Goal: Task Accomplishment & Management: Manage account settings

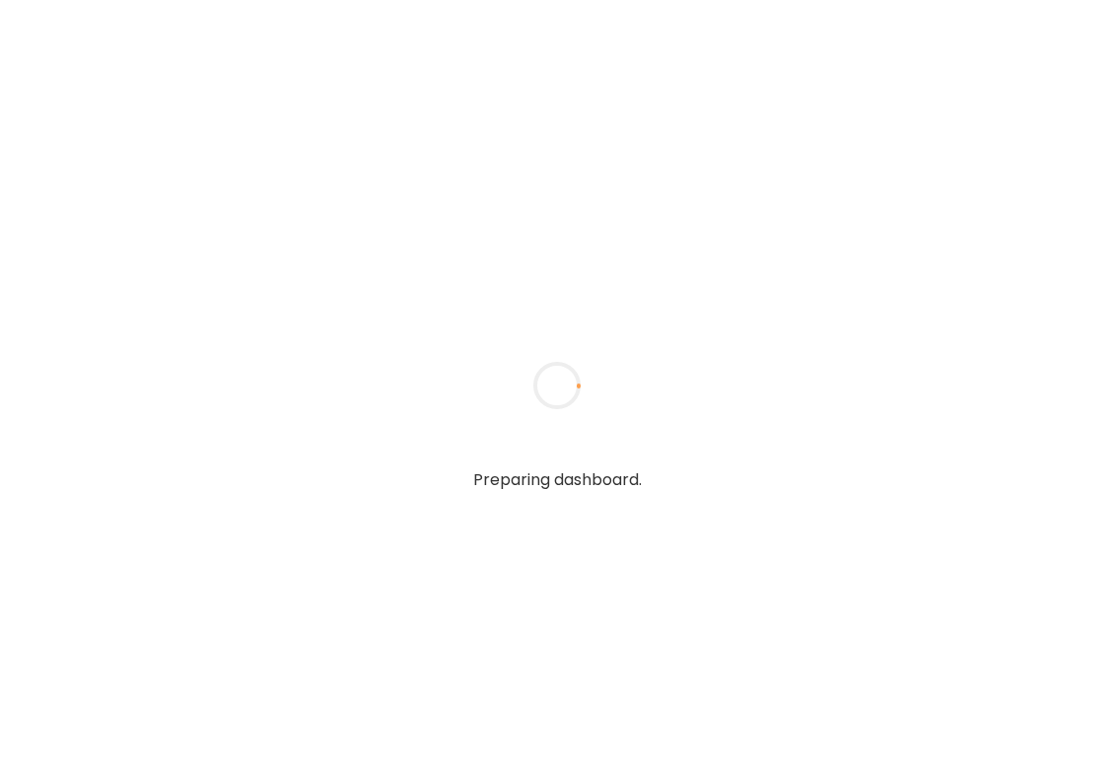
type textarea "**********"
type input "**********"
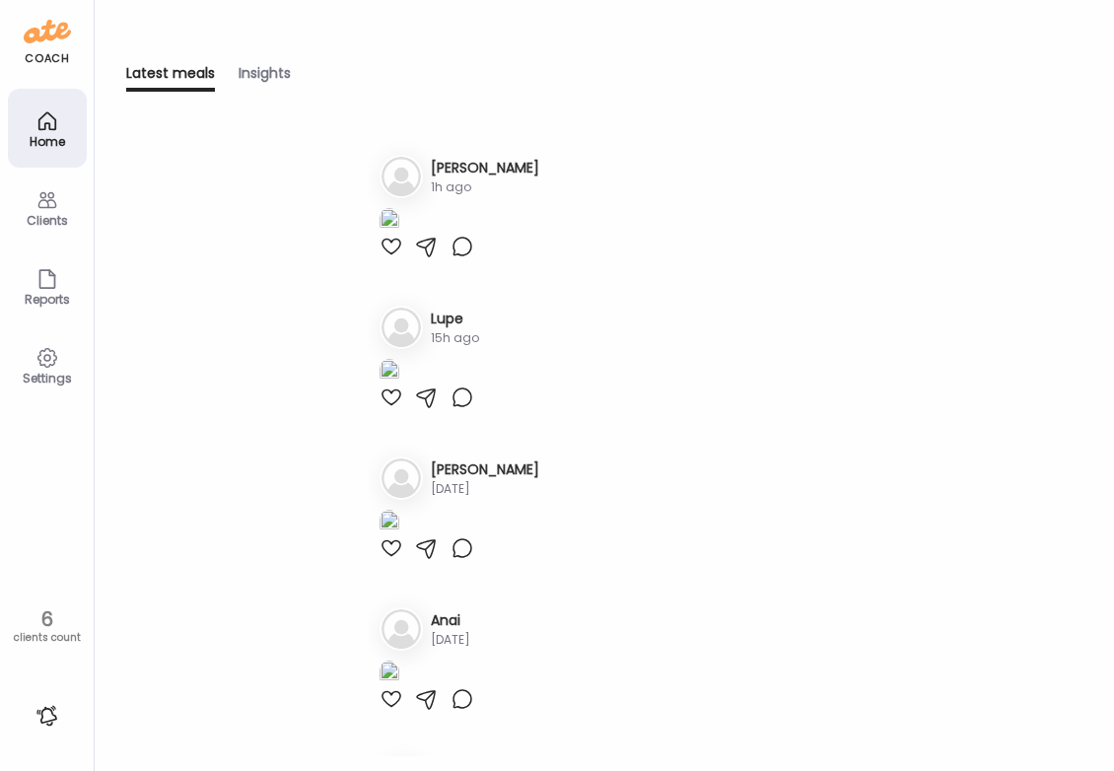
click at [49, 225] on div "Clients" at bounding box center [47, 220] width 71 height 13
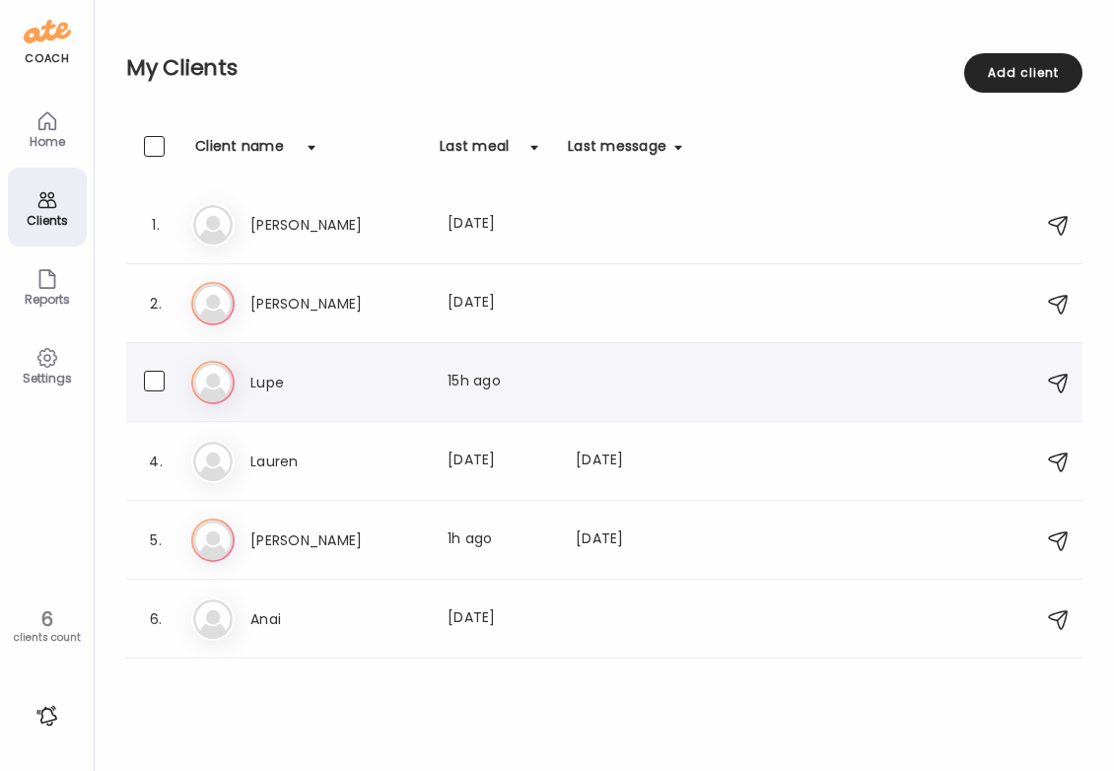
click at [313, 382] on h3 "Lupe" at bounding box center [337, 383] width 174 height 24
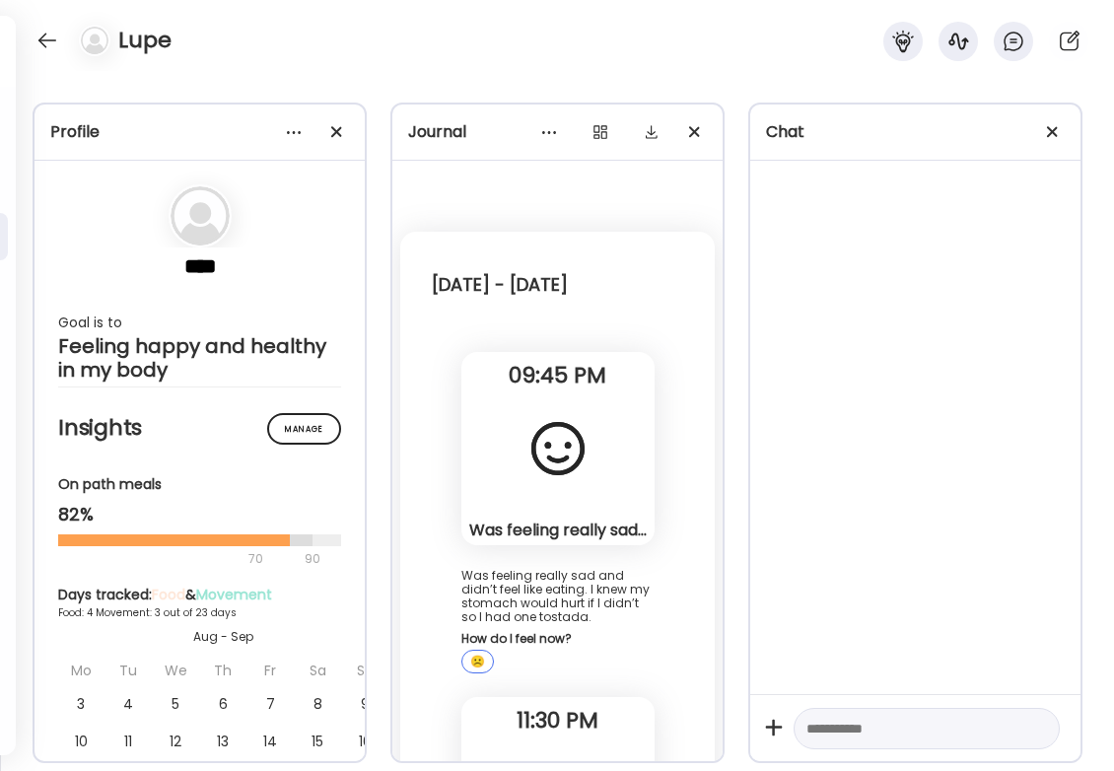
scroll to position [7440, 0]
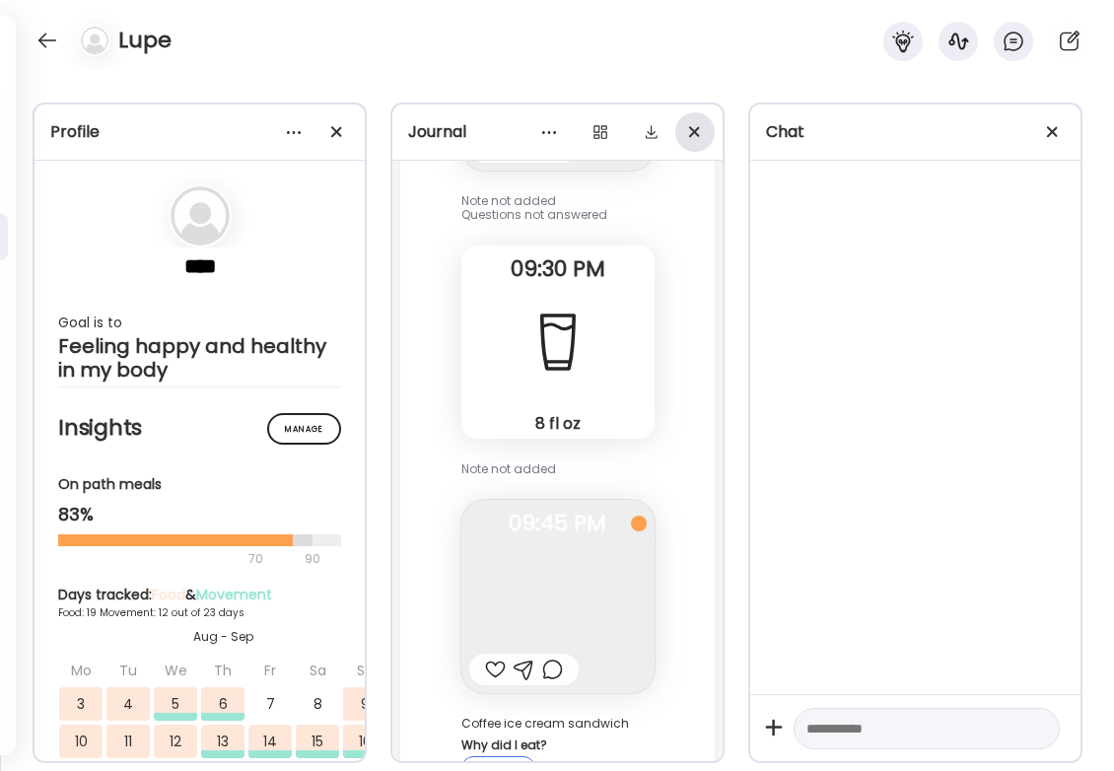
click at [1059, 125] on div at bounding box center [1052, 131] width 39 height 39
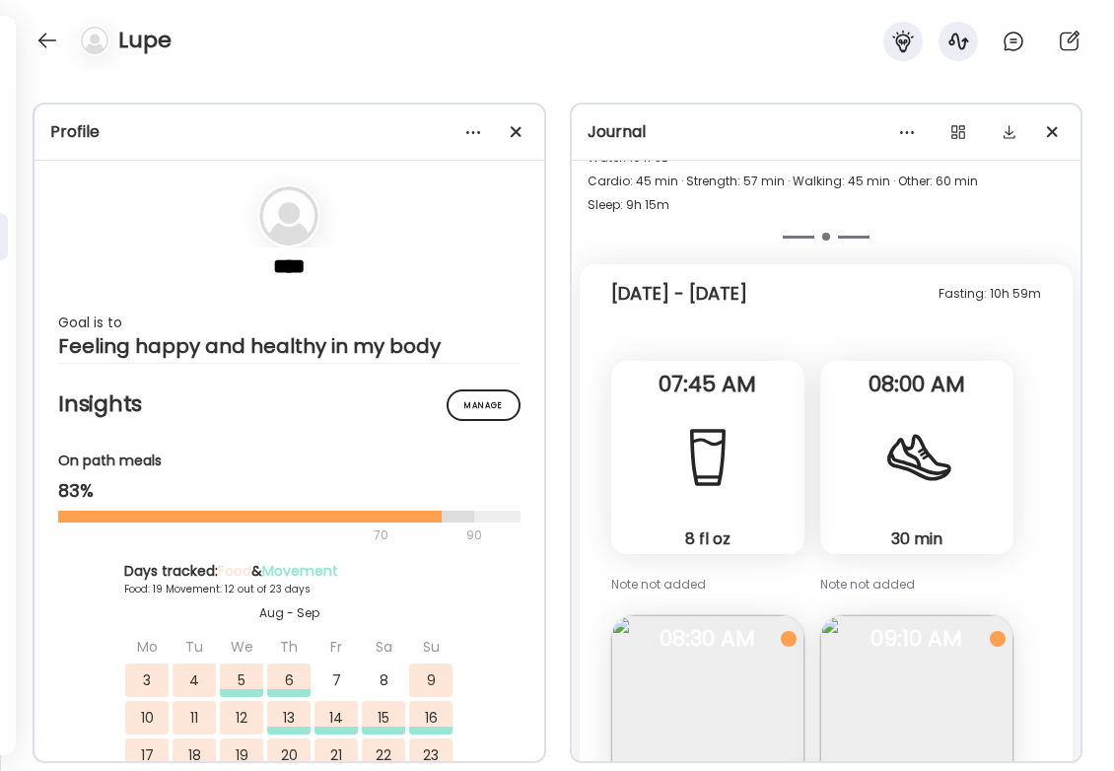
scroll to position [38150, 0]
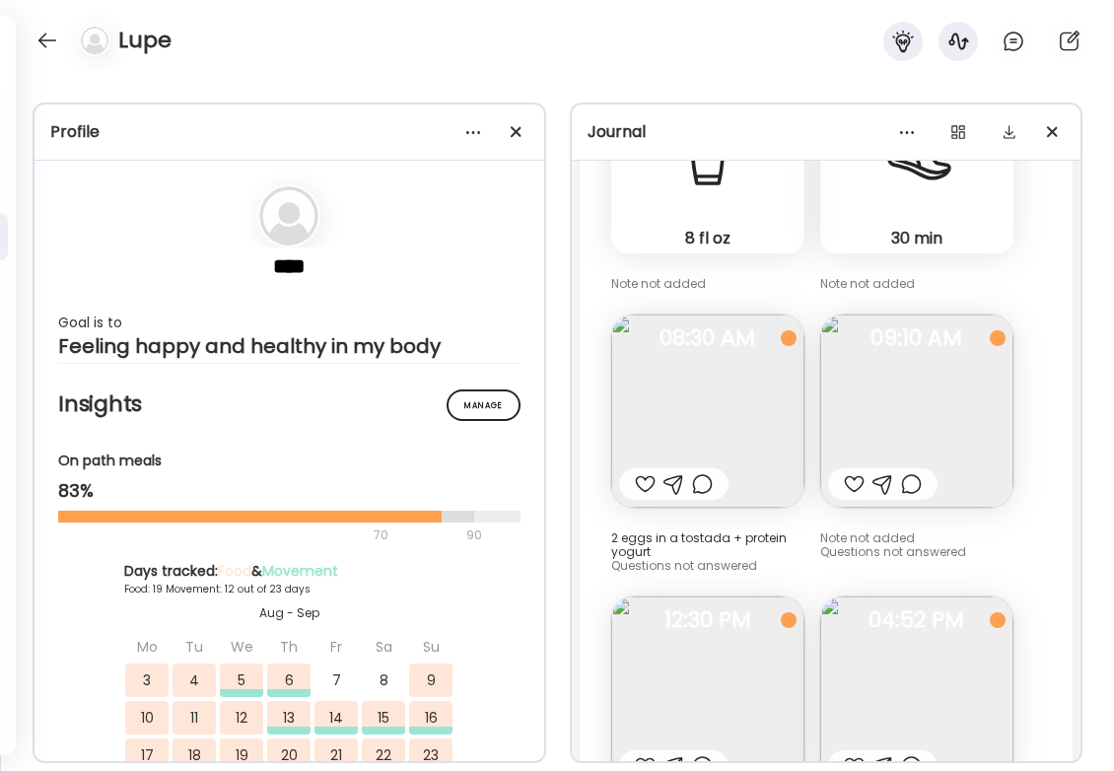
click at [876, 315] on img at bounding box center [916, 411] width 193 height 193
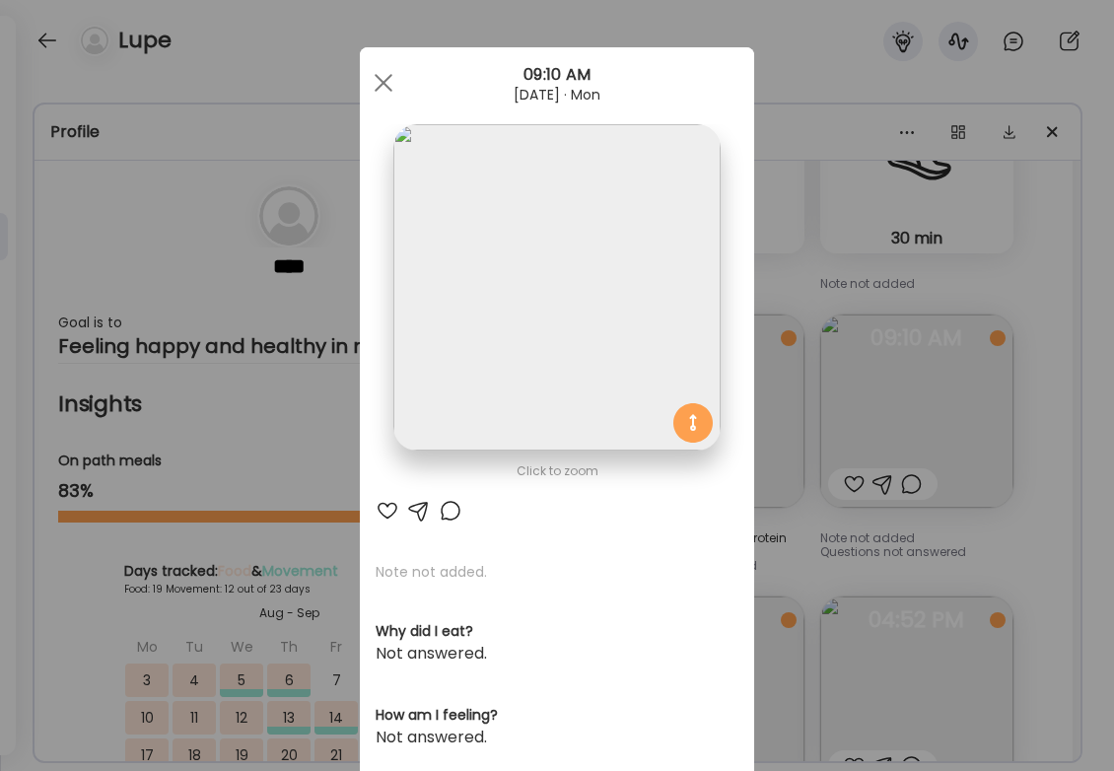
click at [1052, 264] on div "Ate Coach Dashboard Wahoo! It’s official Take a moment to set up your Coach Pro…" at bounding box center [557, 385] width 1114 height 771
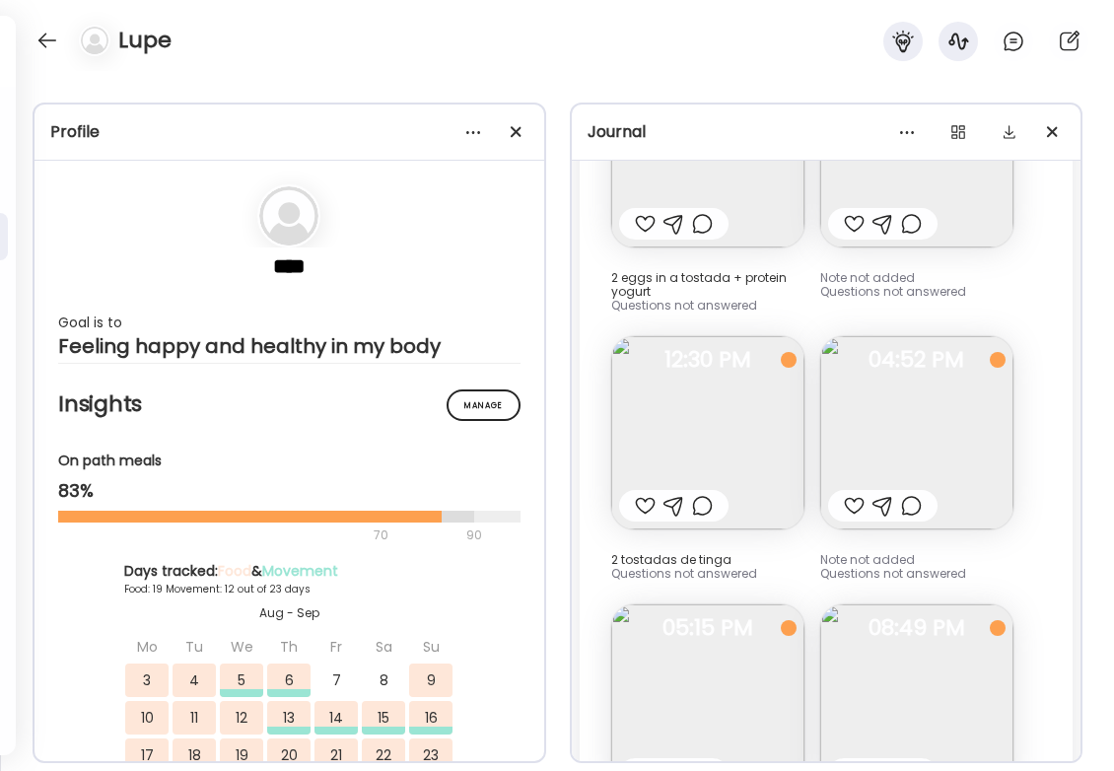
scroll to position [38424, 0]
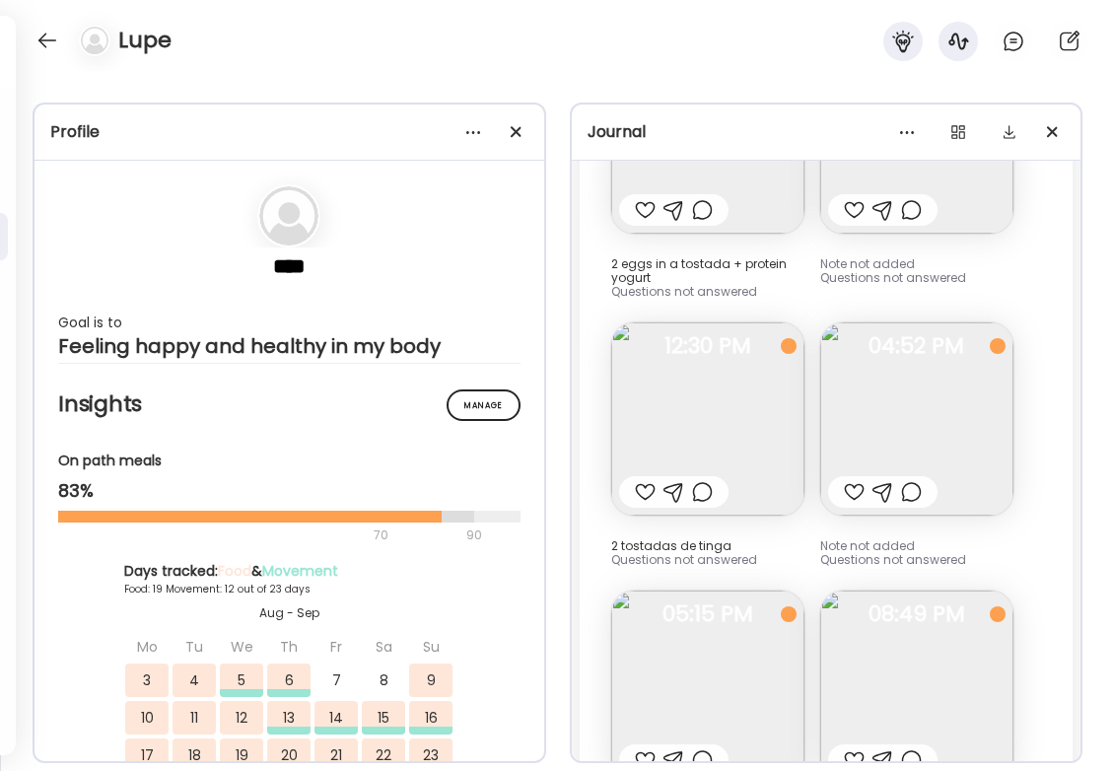
click at [964, 322] on img at bounding box center [916, 418] width 193 height 193
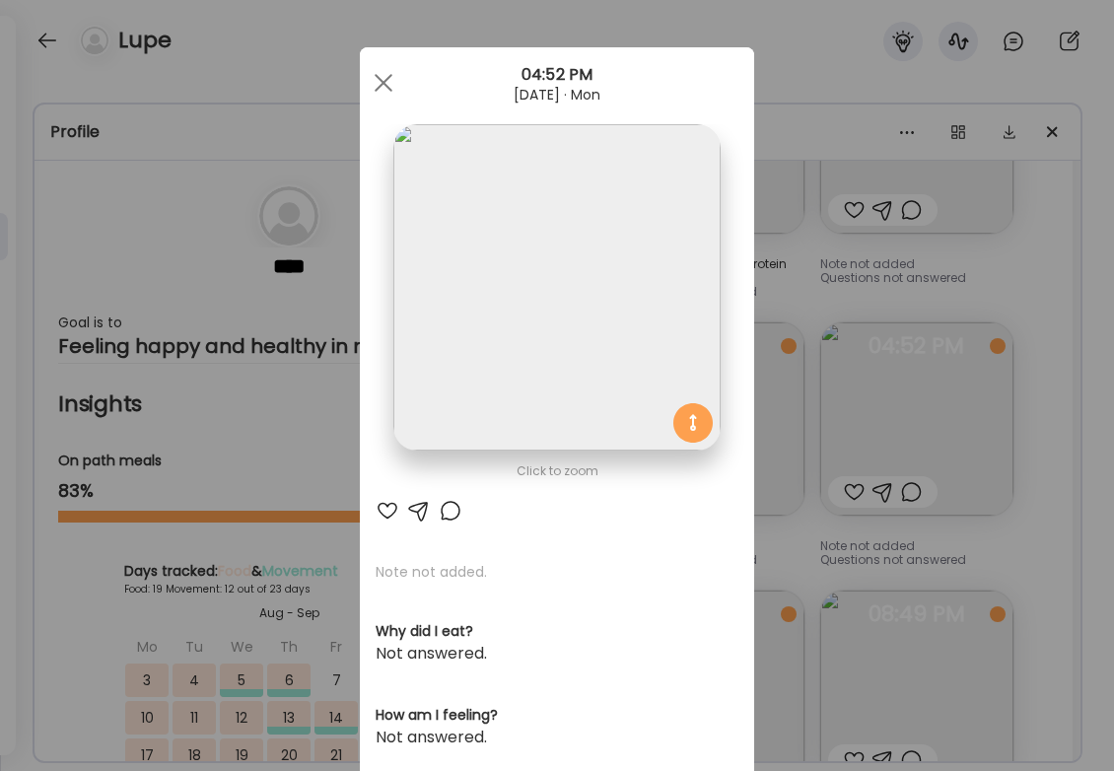
click at [1016, 329] on div "Ate Coach Dashboard Wahoo! It’s official Take a moment to set up your Coach Pro…" at bounding box center [557, 385] width 1114 height 771
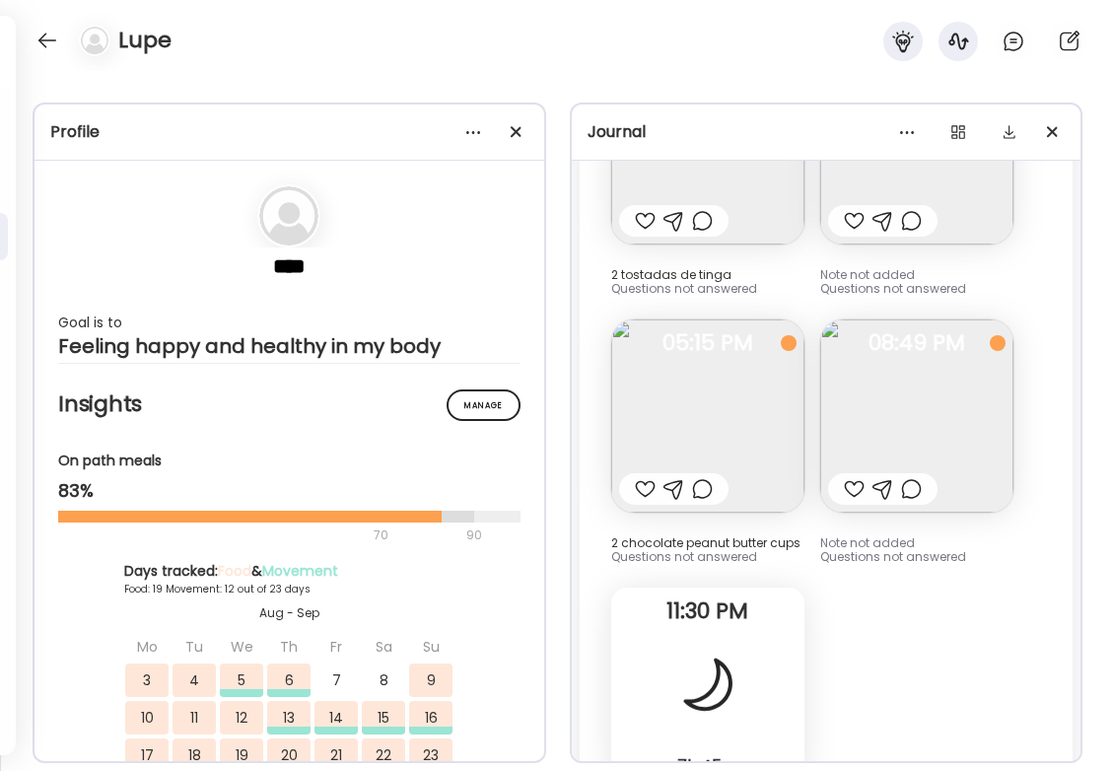
scroll to position [38712, 0]
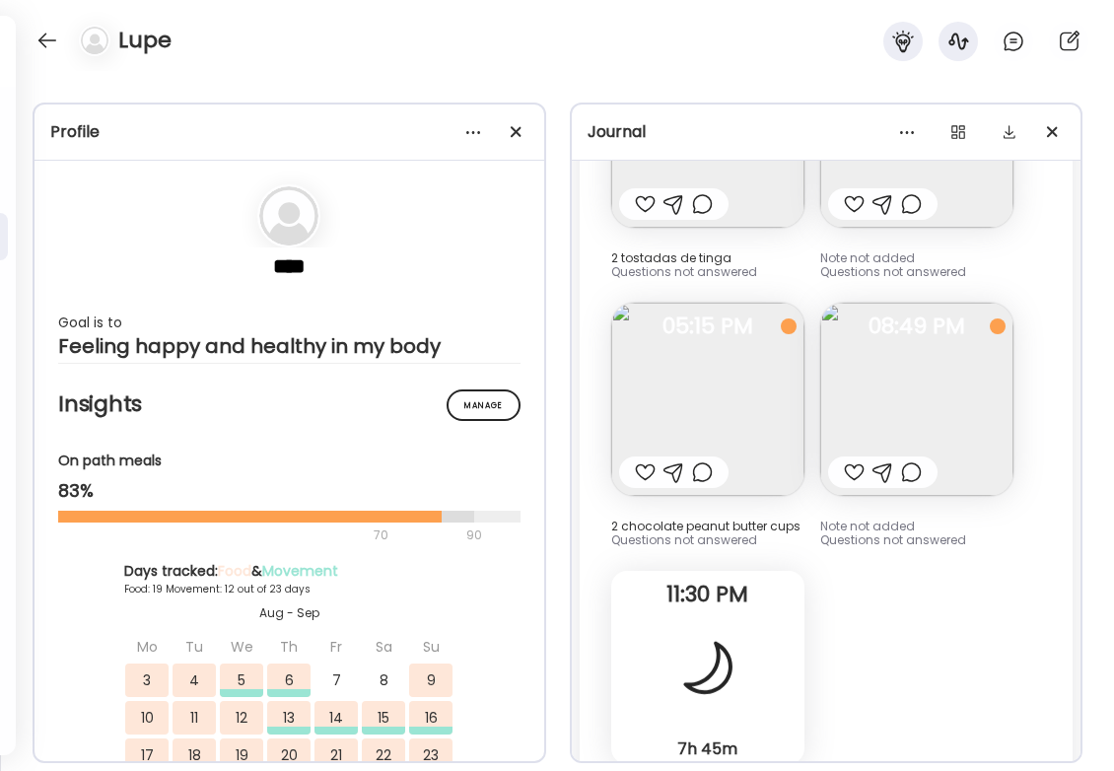
click at [877, 328] on img at bounding box center [916, 399] width 193 height 193
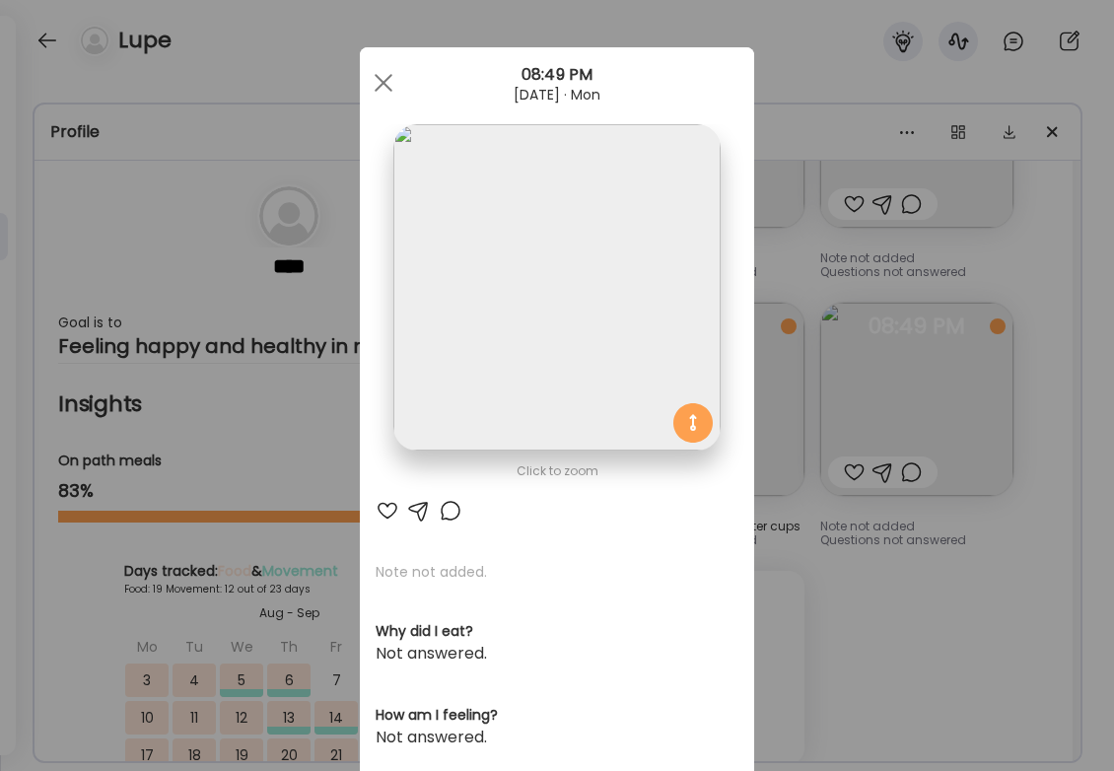
click at [1016, 534] on div "Ate Coach Dashboard Wahoo! It’s official Take a moment to set up your Coach Pro…" at bounding box center [557, 385] width 1114 height 771
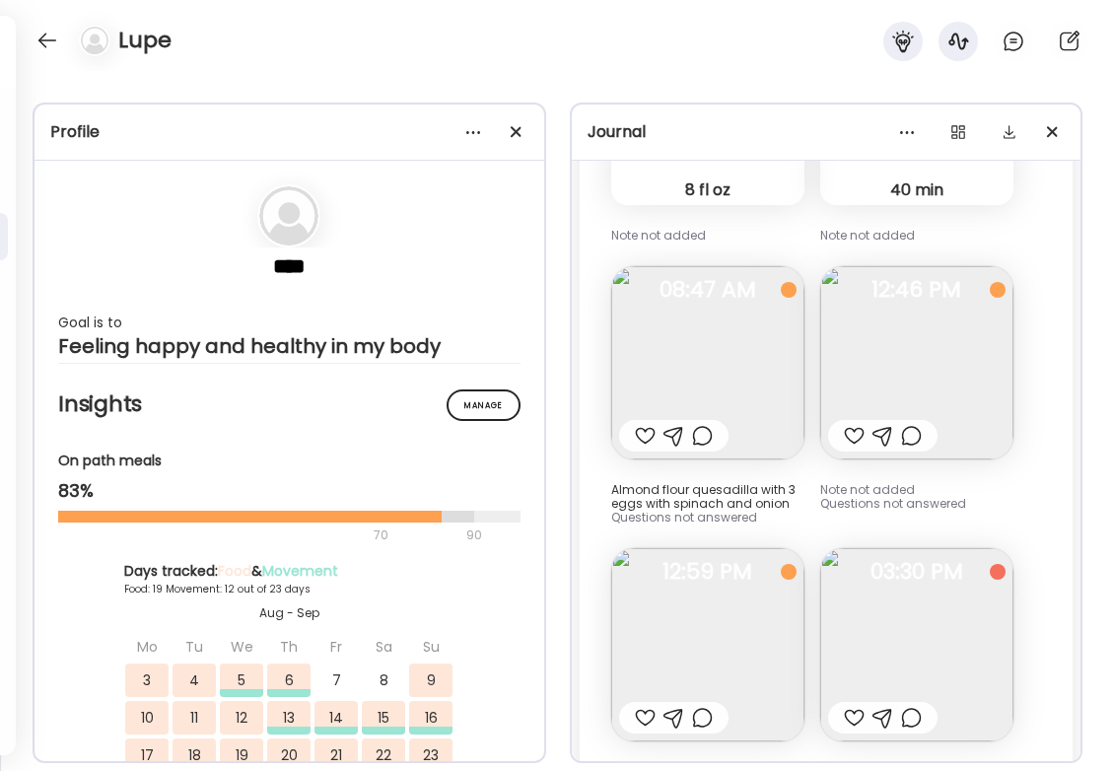
scroll to position [39723, 0]
click at [963, 296] on img at bounding box center [916, 363] width 193 height 193
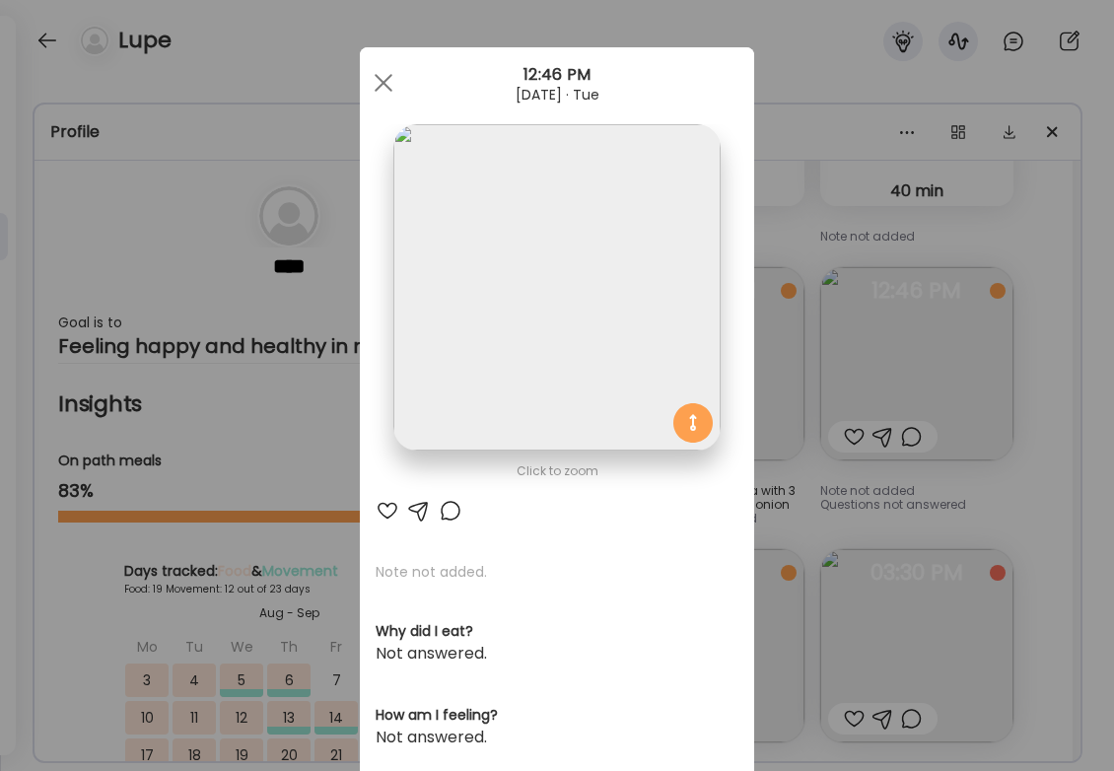
click at [1059, 382] on div "Ate Coach Dashboard Wahoo! It’s official Take a moment to set up your Coach Pro…" at bounding box center [557, 385] width 1114 height 771
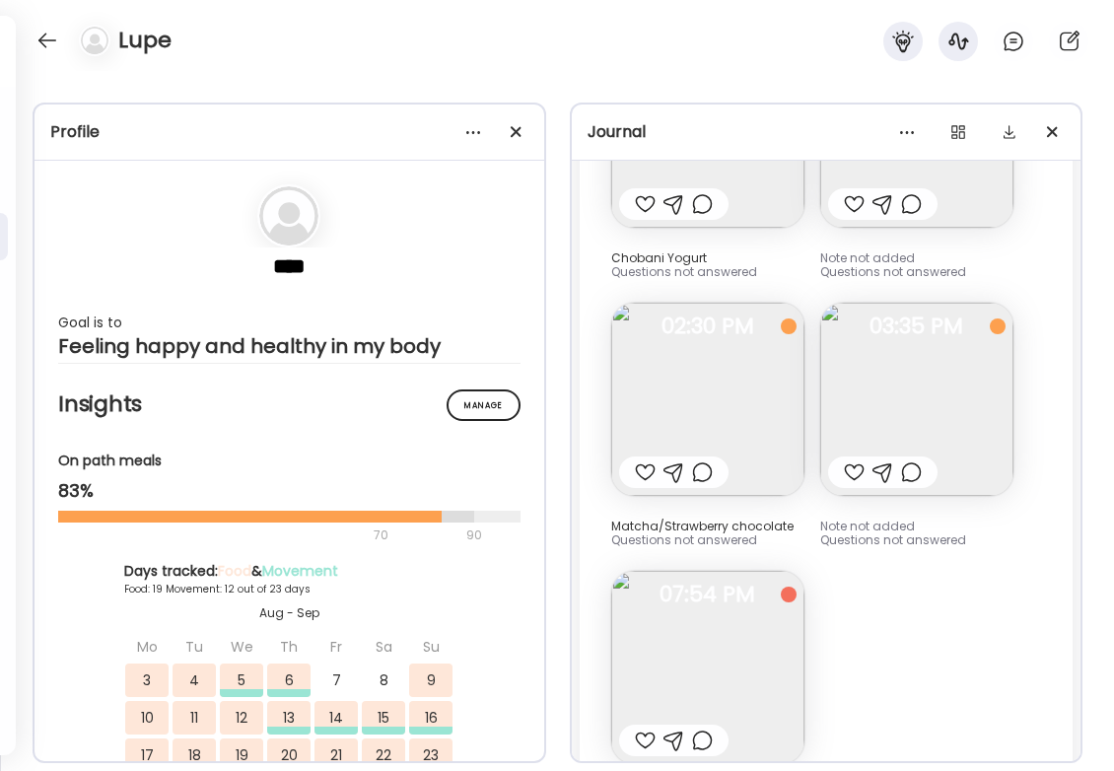
scroll to position [46102, 0]
